Goal: Book appointment/travel/reservation

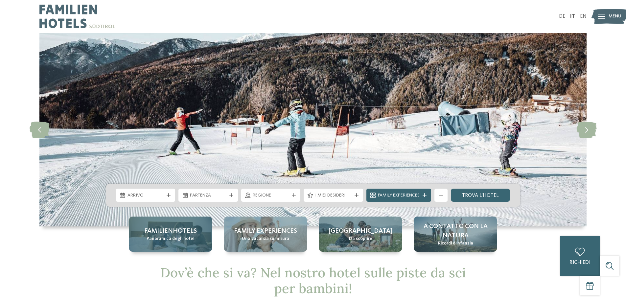
click at [178, 236] on span "Panoramica degli hotel" at bounding box center [171, 239] width 48 height 7
